Goal: Use online tool/utility: Use online tool/utility

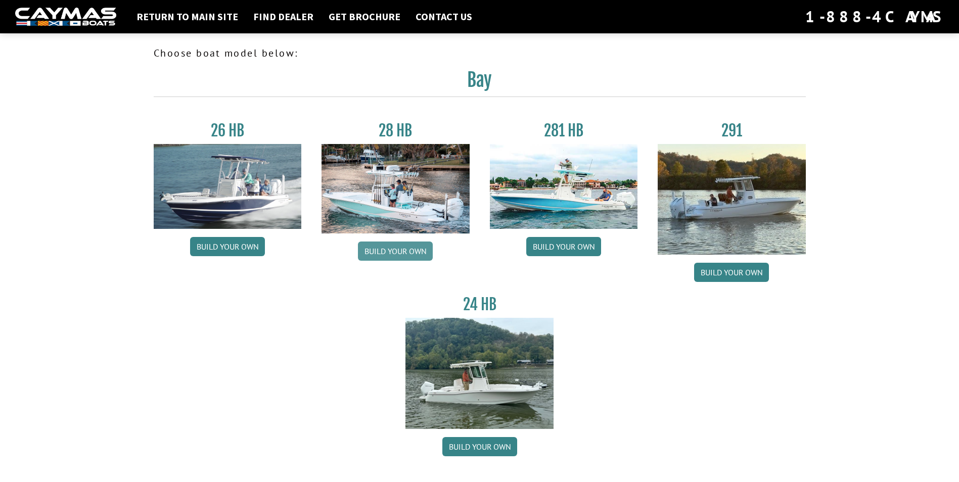
click at [379, 242] on link "Build your own" at bounding box center [395, 251] width 75 height 19
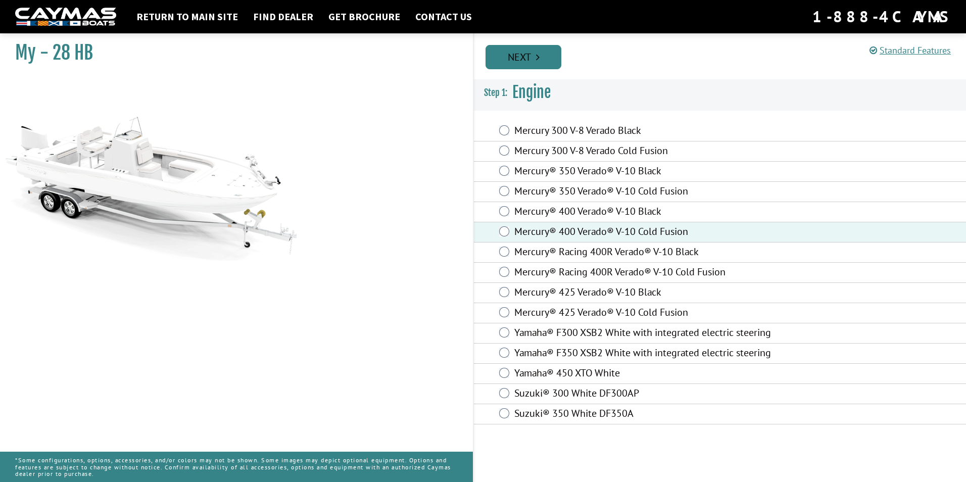
click at [538, 55] on icon "Pagination" at bounding box center [538, 57] width 4 height 10
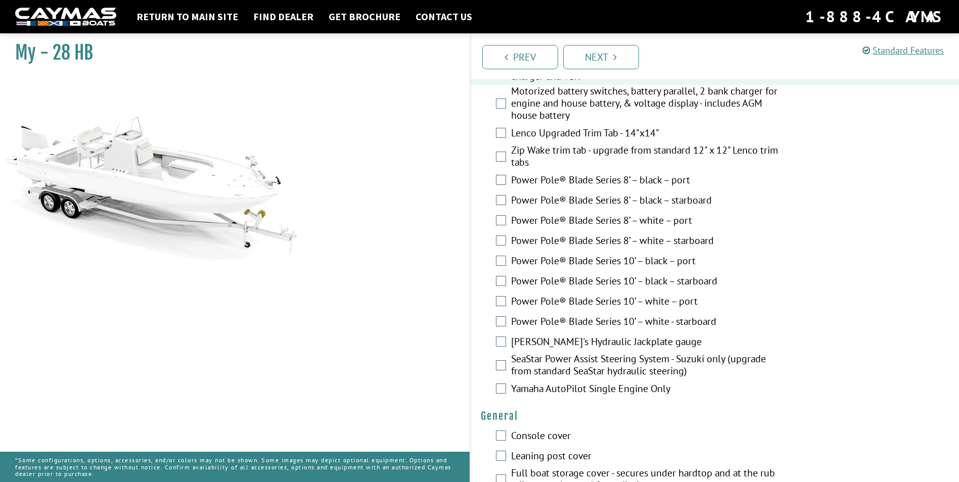
scroll to position [303, 0]
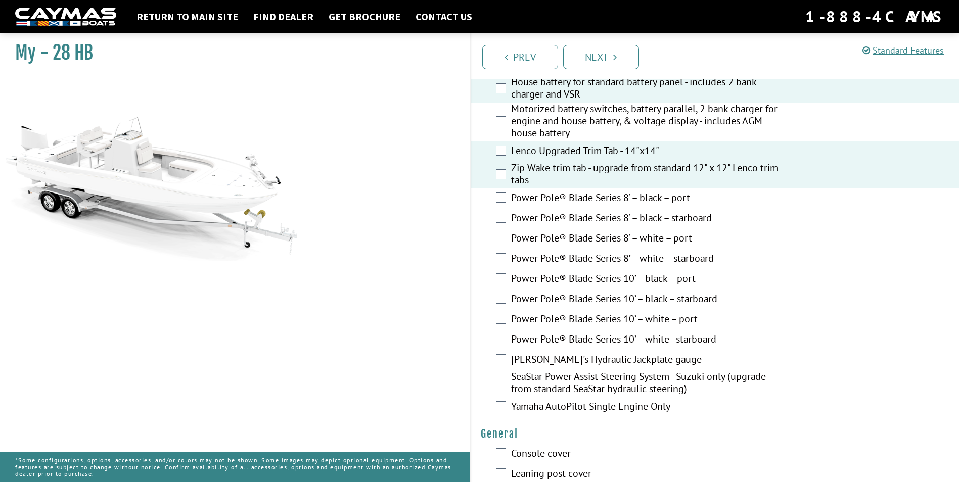
click at [507, 116] on div "Motorized battery switches, battery parallel, 2 bank charger for engine and hou…" at bounding box center [714, 122] width 489 height 39
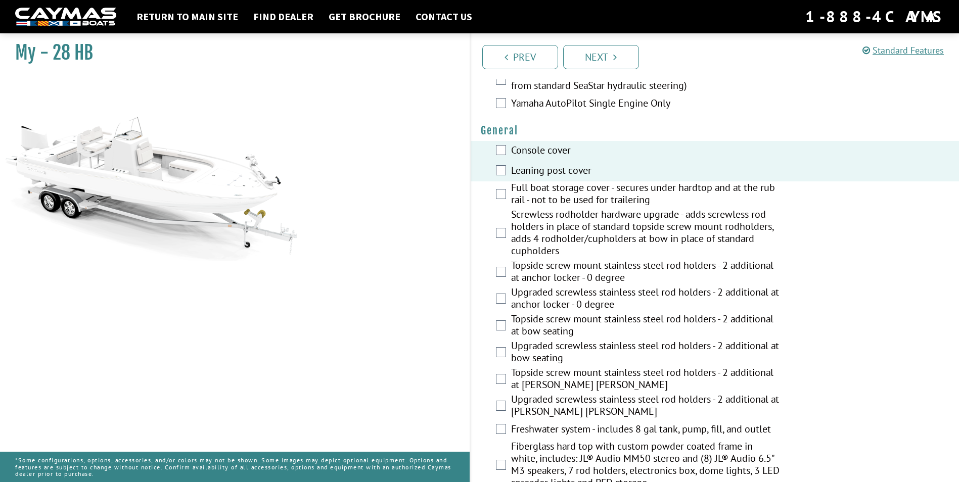
scroll to position [657, 0]
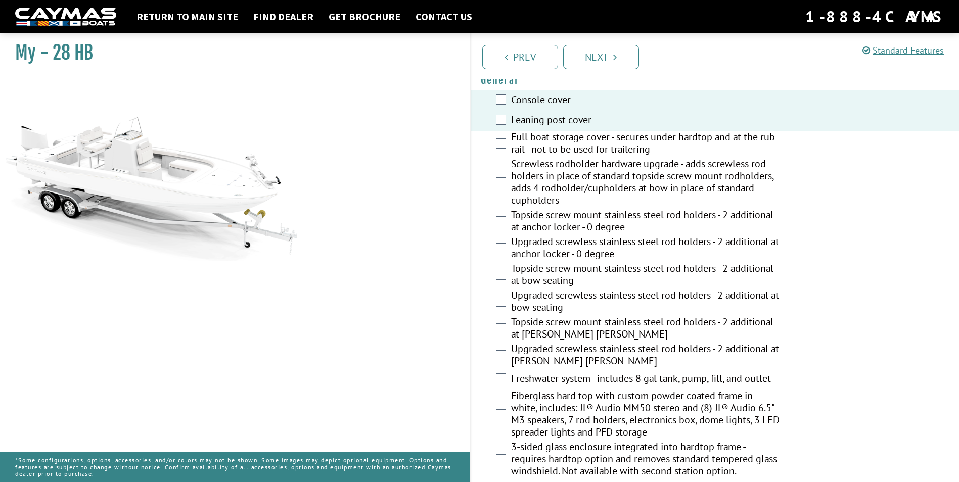
click at [500, 152] on div "Full boat storage cover - secures under hardtop and at the rub rail - not to be…" at bounding box center [714, 144] width 489 height 27
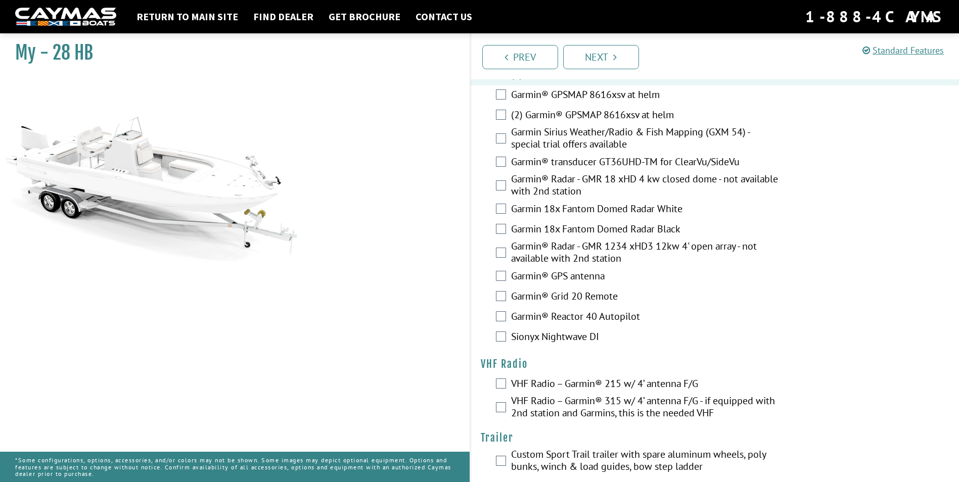
scroll to position [2489, 0]
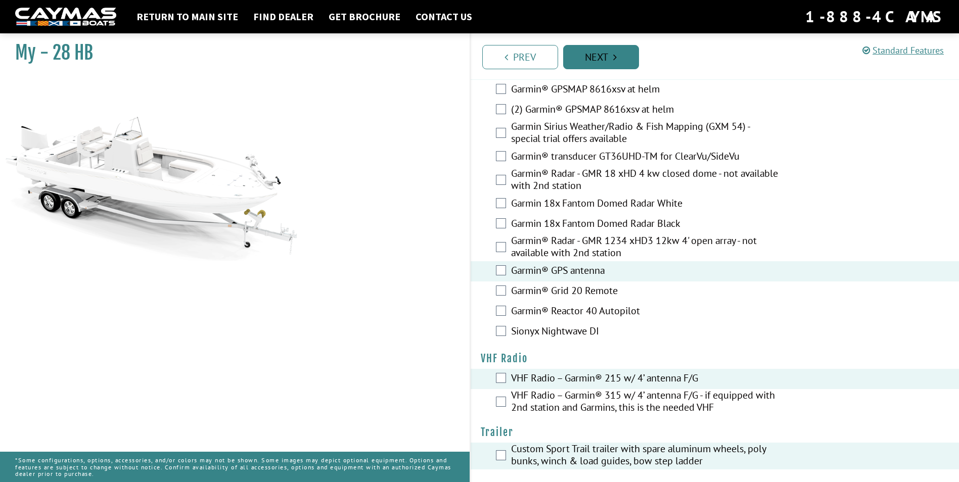
click at [601, 57] on link "Next" at bounding box center [601, 57] width 76 height 24
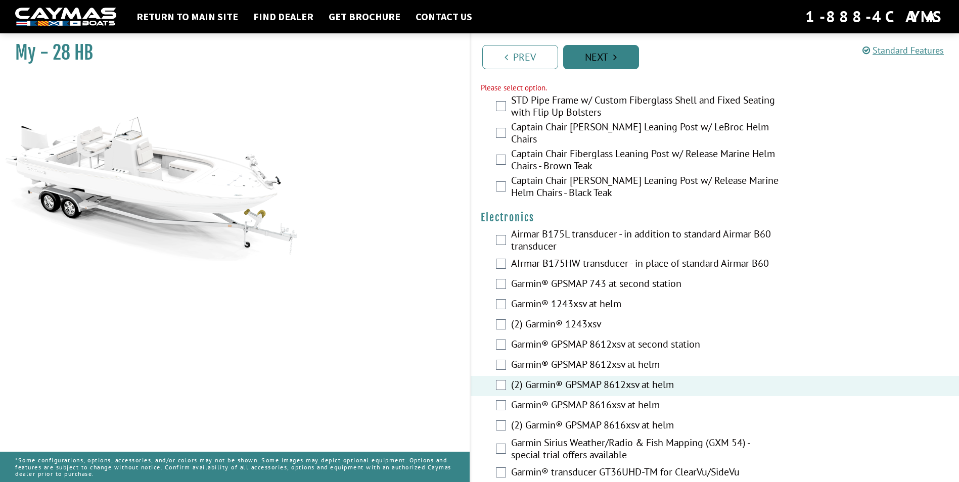
scroll to position [2166, 0]
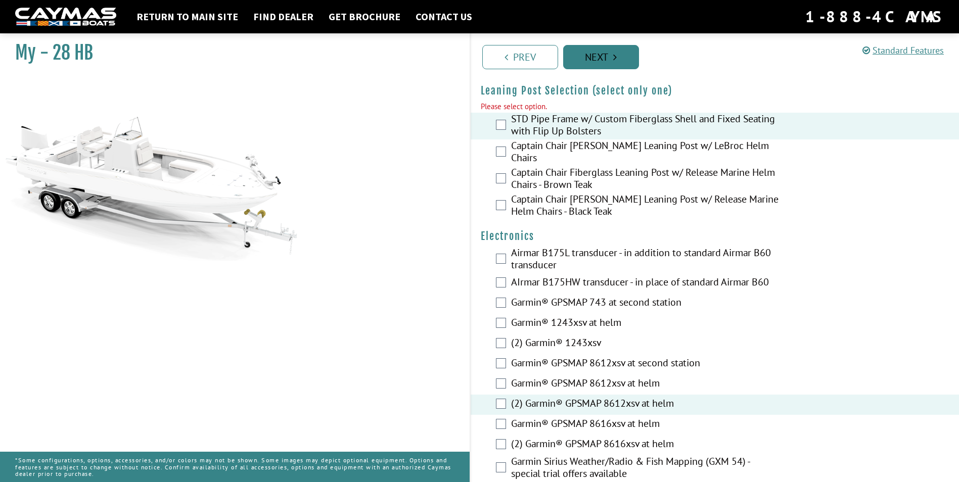
click at [623, 63] on link "Next" at bounding box center [601, 57] width 76 height 24
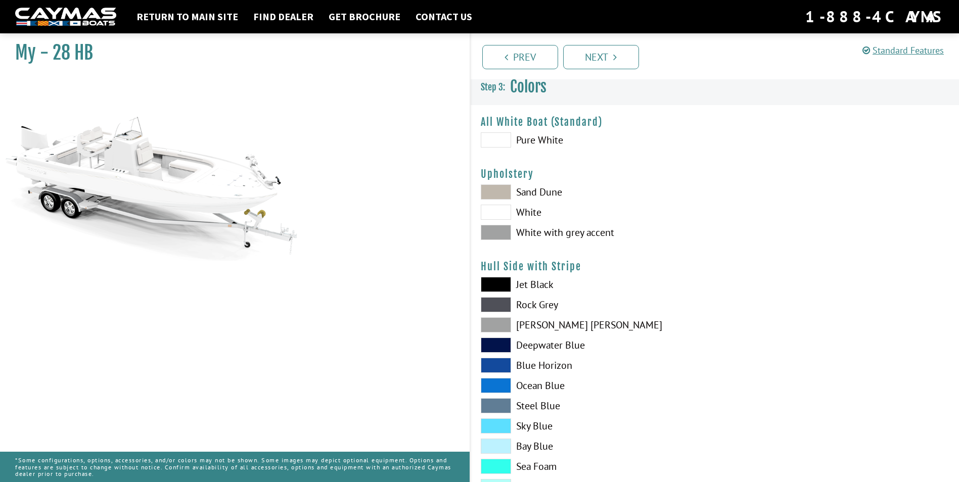
scroll to position [0, 0]
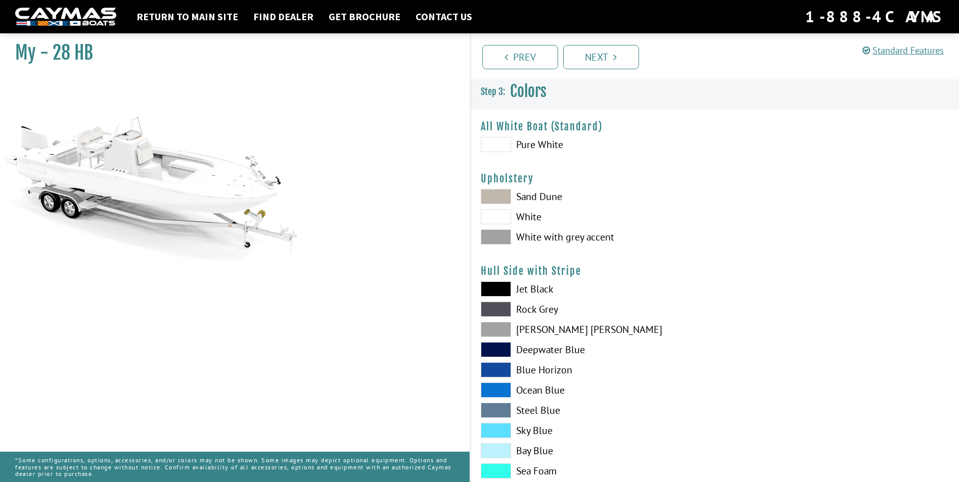
click at [497, 241] on span at bounding box center [496, 236] width 30 height 15
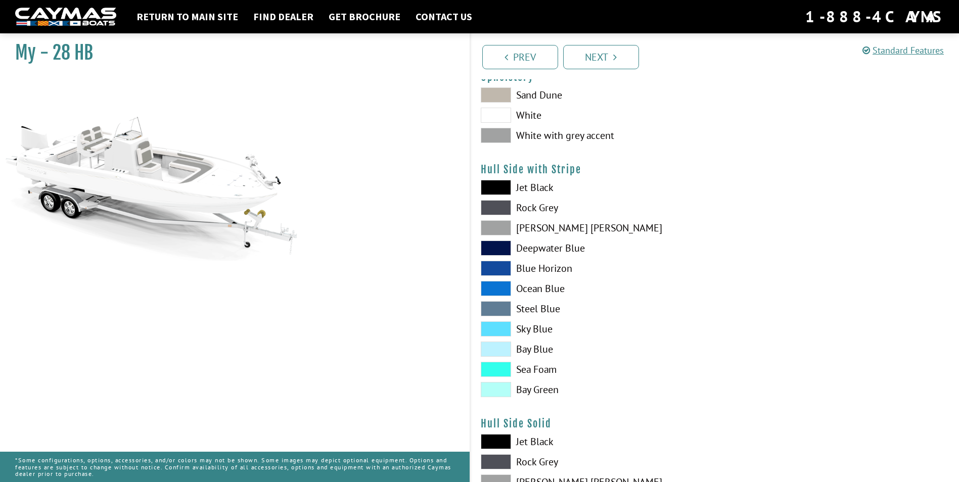
scroll to position [101, 0]
click at [500, 191] on span at bounding box center [496, 187] width 30 height 15
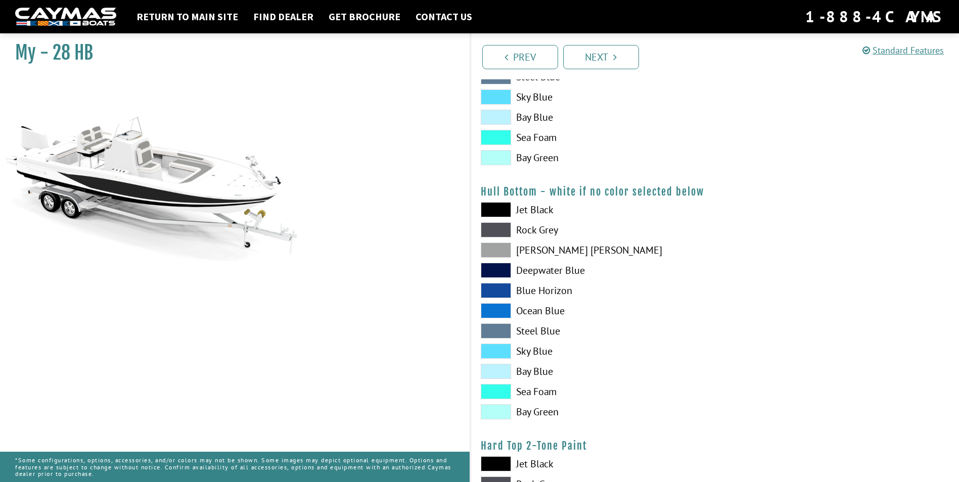
scroll to position [606, 0]
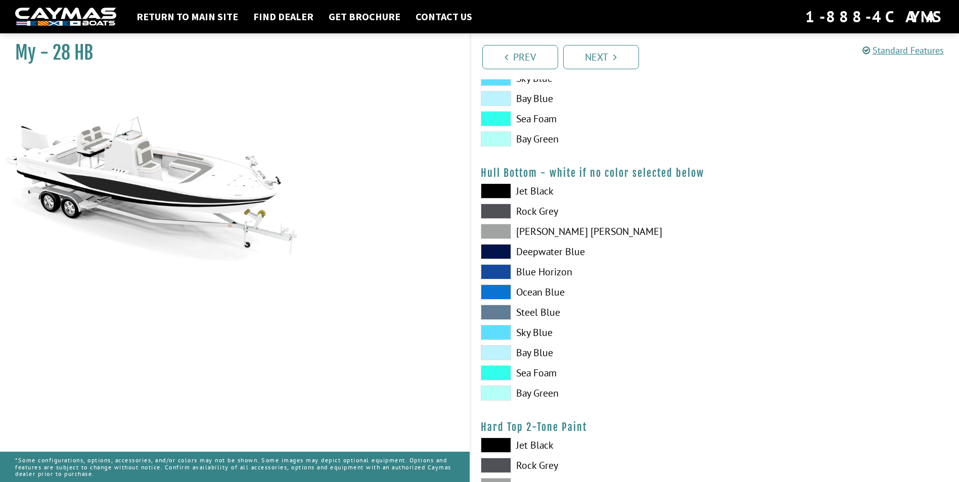
click at [505, 195] on span at bounding box center [496, 190] width 30 height 15
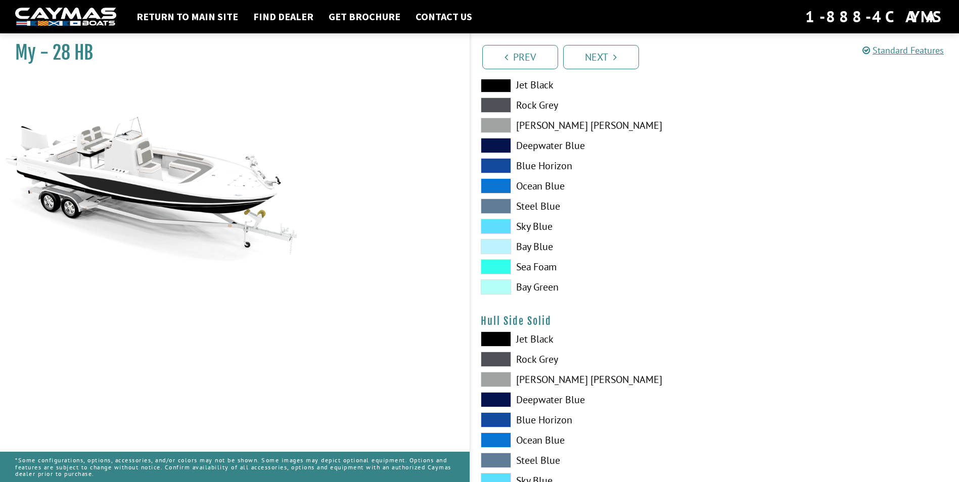
scroll to position [202, 0]
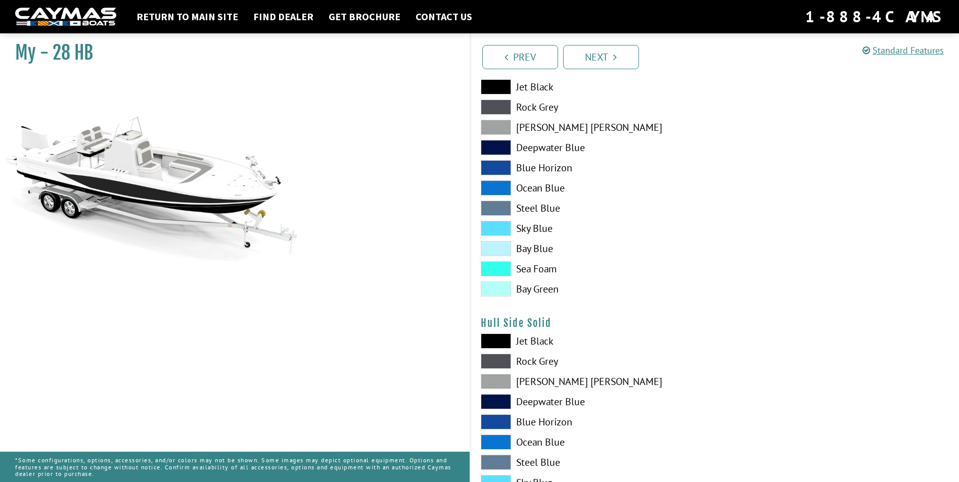
click at [502, 85] on span at bounding box center [496, 86] width 30 height 15
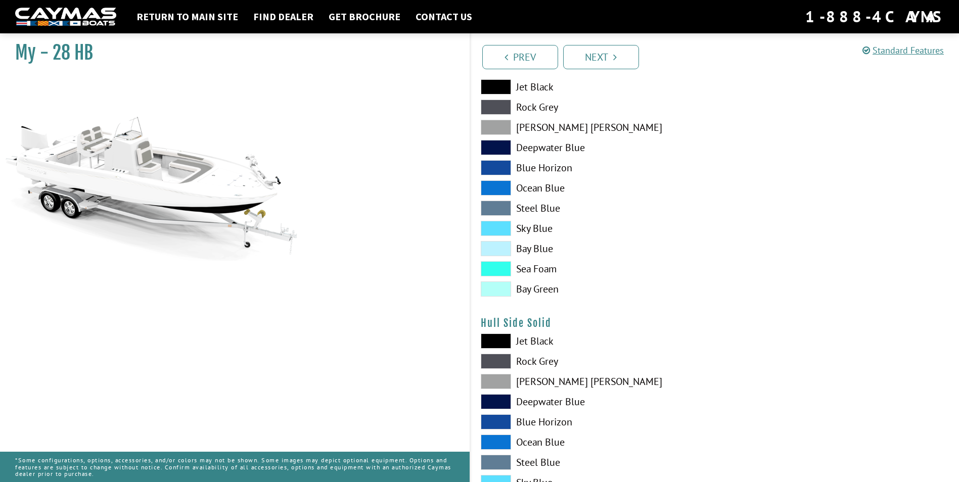
click at [502, 85] on span at bounding box center [496, 86] width 30 height 15
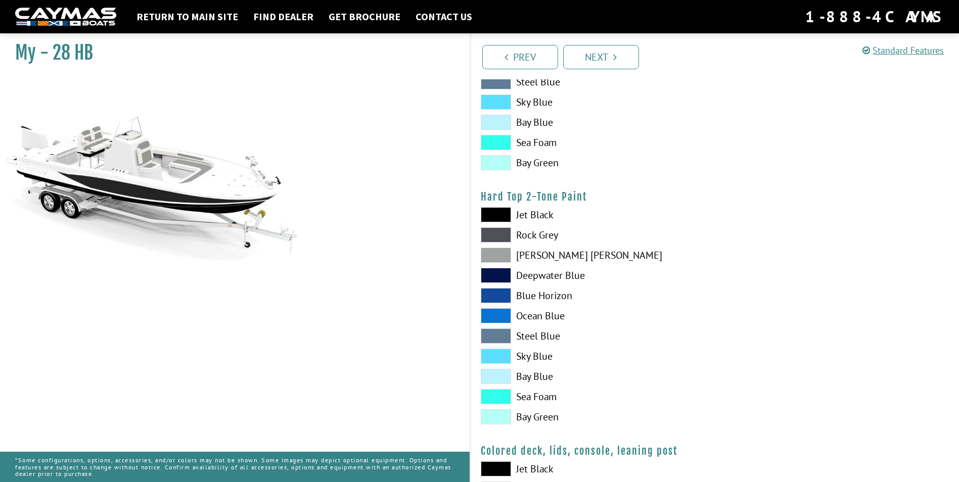
scroll to position [859, 0]
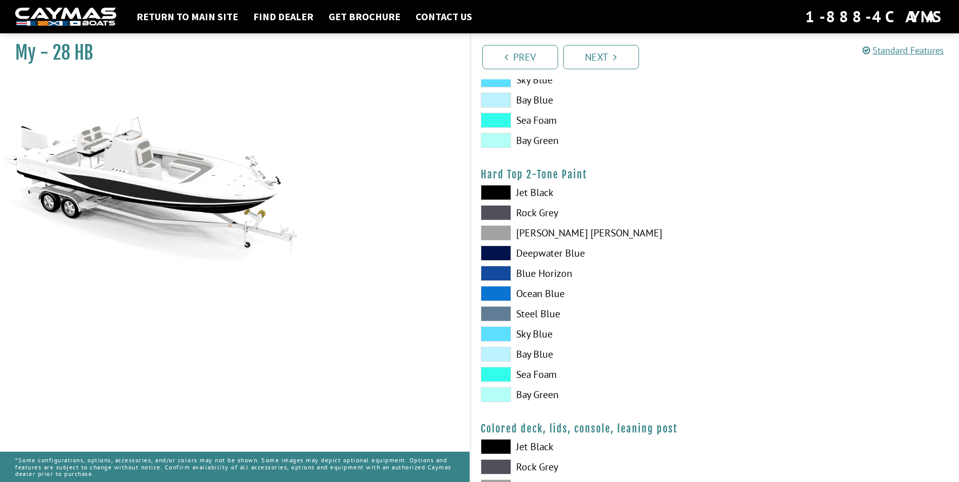
click at [498, 195] on span at bounding box center [496, 192] width 30 height 15
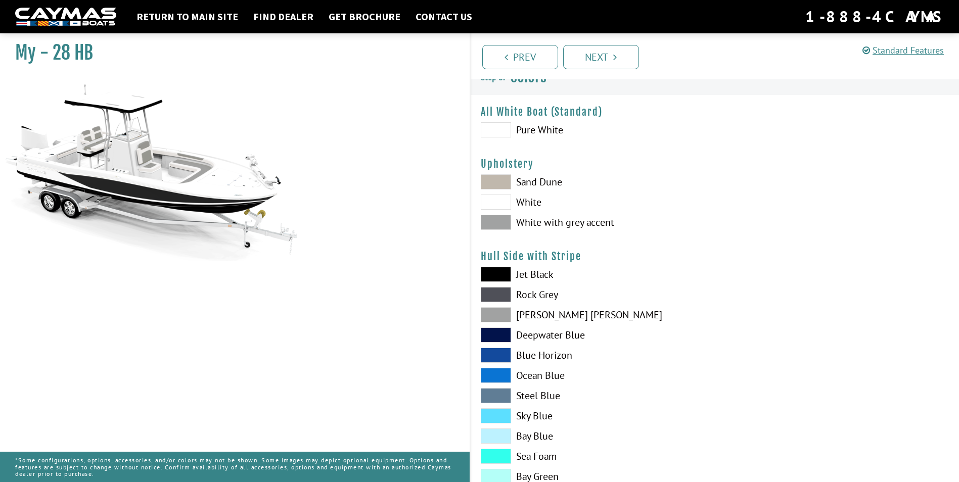
scroll to position [2, 0]
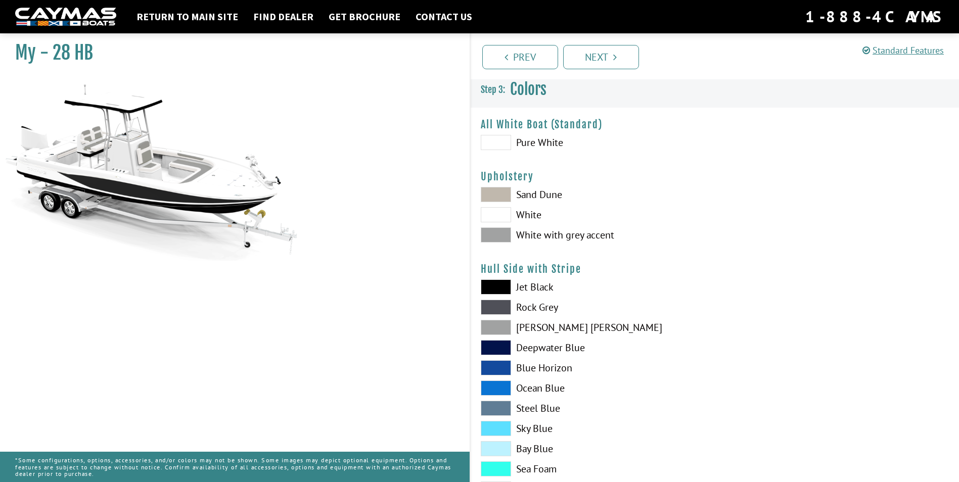
click at [490, 193] on span at bounding box center [496, 194] width 30 height 15
click at [495, 213] on span at bounding box center [496, 214] width 30 height 15
click at [496, 235] on span at bounding box center [496, 234] width 30 height 15
click at [620, 62] on link "Next" at bounding box center [601, 57] width 76 height 24
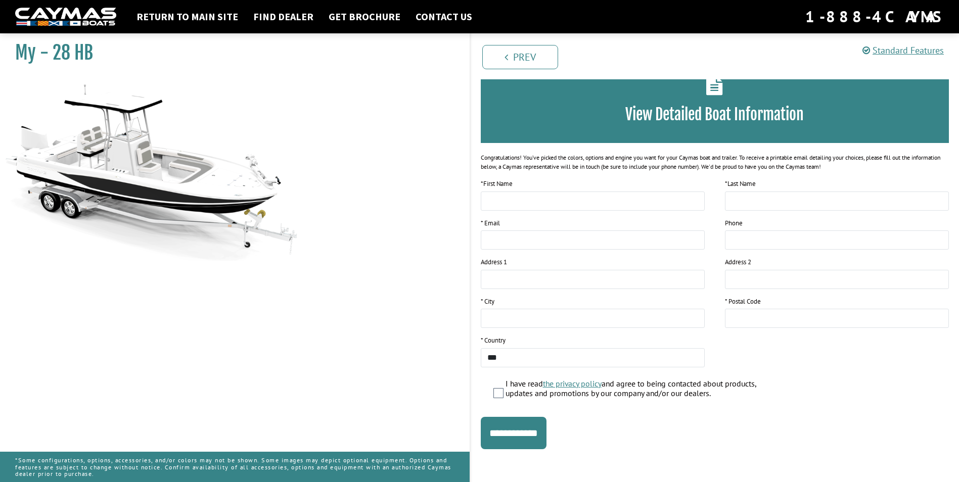
scroll to position [61, 0]
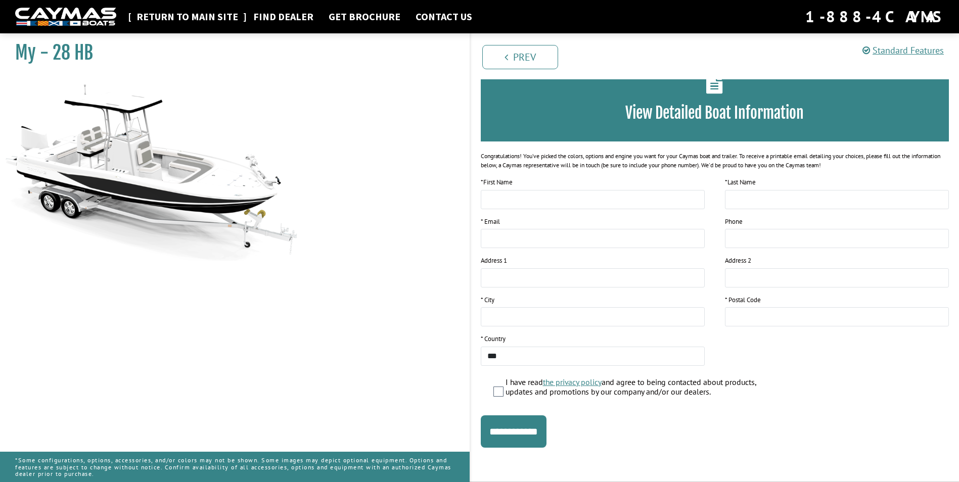
click at [192, 23] on link "Return to main site" at bounding box center [187, 16] width 112 height 13
